Goal: Task Accomplishment & Management: Manage account settings

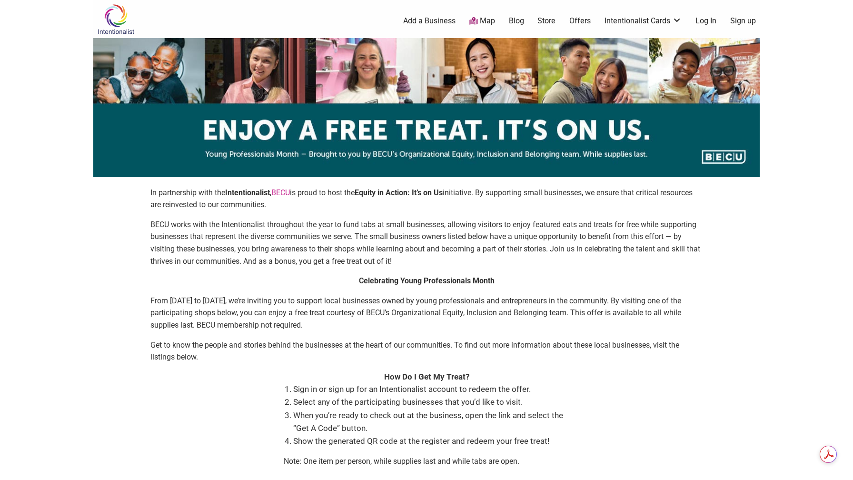
click at [702, 22] on link "Log In" at bounding box center [706, 21] width 21 height 10
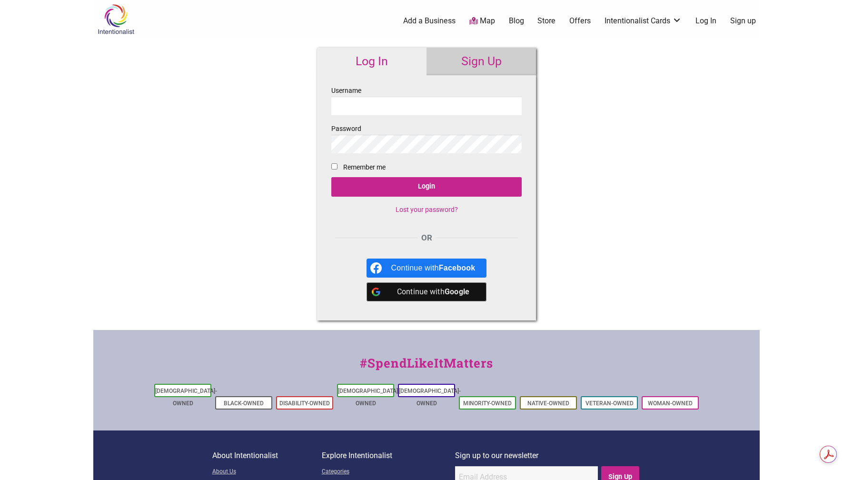
type input "charissasoriano"
click at [387, 12] on div "0 Add a Business Map Blog Store Offers Intentionalist Cards Buy Black Card Inte…" at bounding box center [473, 21] width 583 height 38
click at [704, 24] on link "Log In" at bounding box center [706, 21] width 21 height 10
